Goal: Information Seeking & Learning: Learn about a topic

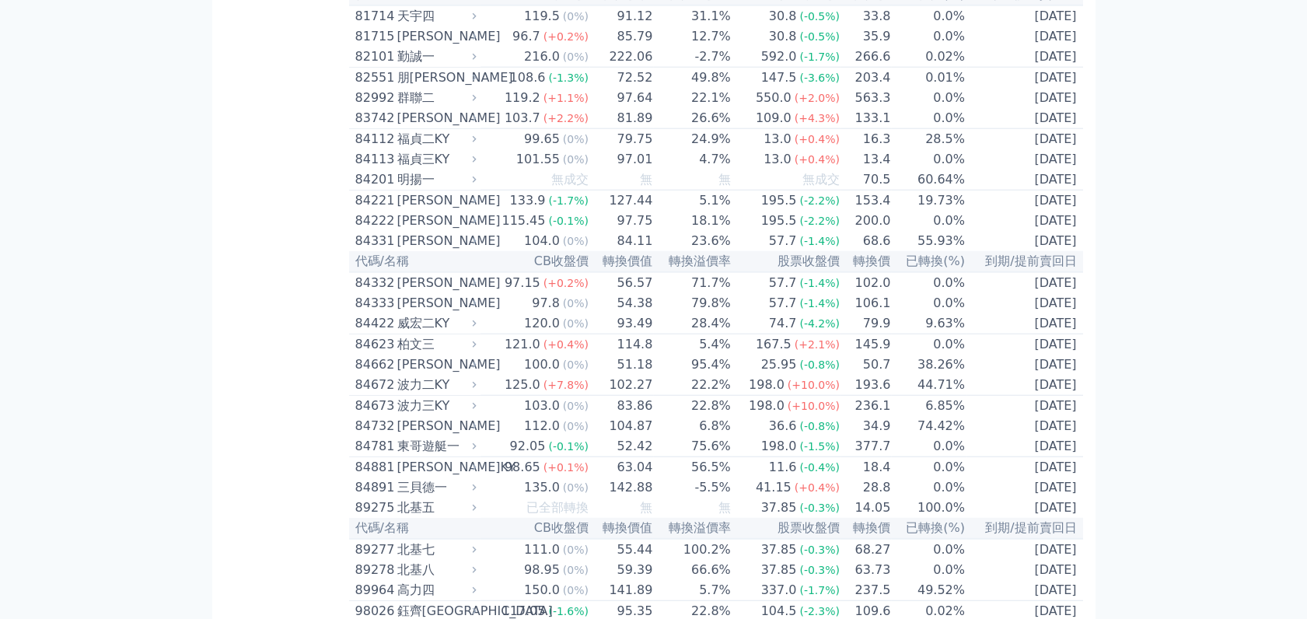
scroll to position [8146, 0]
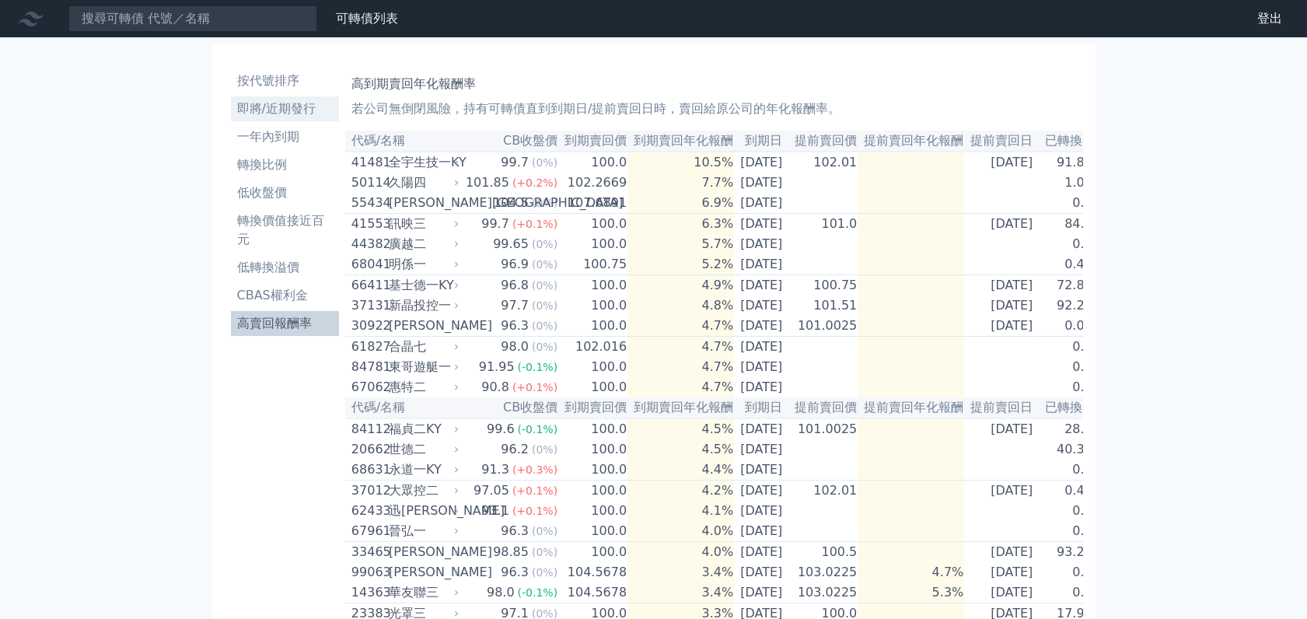
click at [271, 111] on li "即將/近期發行" at bounding box center [285, 109] width 108 height 19
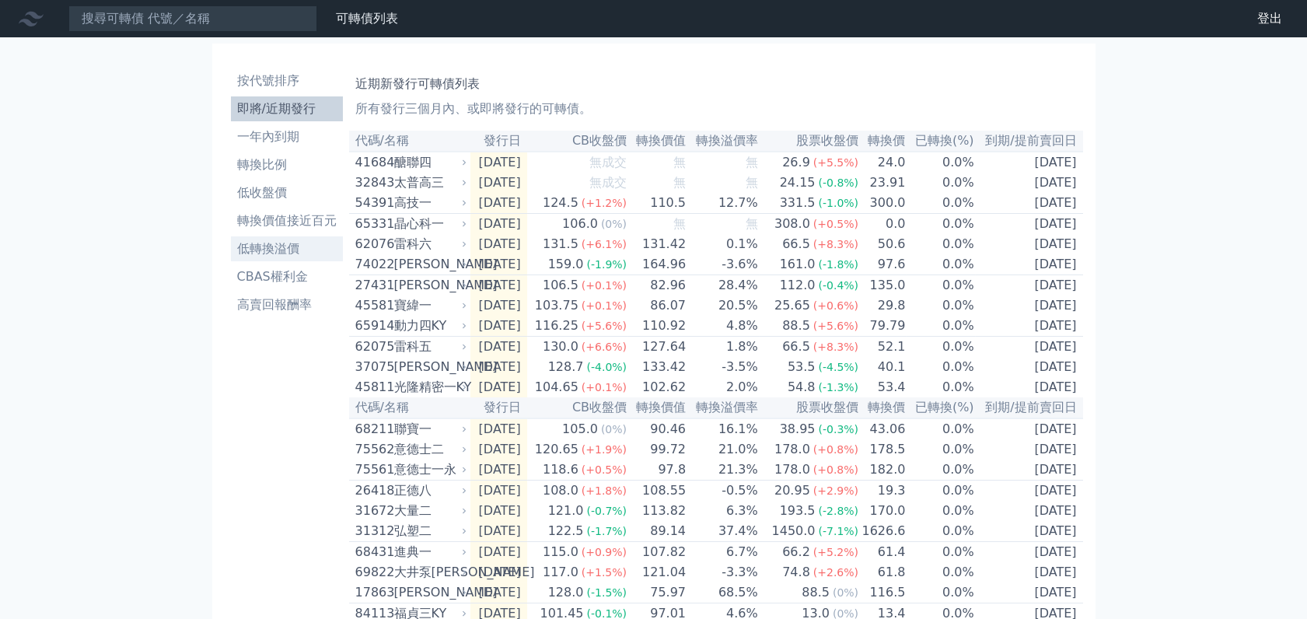
click at [286, 248] on li "低轉換溢價" at bounding box center [287, 248] width 112 height 19
